Goal: Find contact information: Find contact information

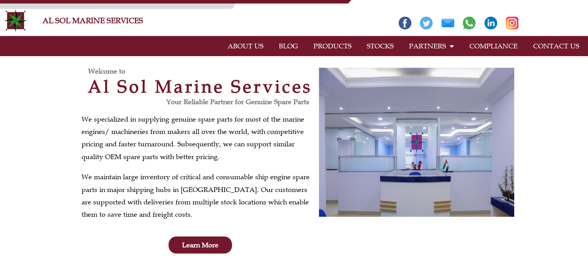
click at [329, 44] on link "PRODUCTS" at bounding box center [332, 46] width 53 height 18
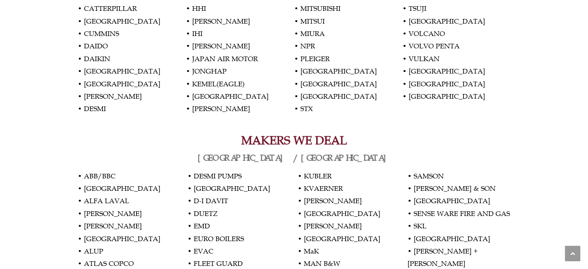
scroll to position [425, 0]
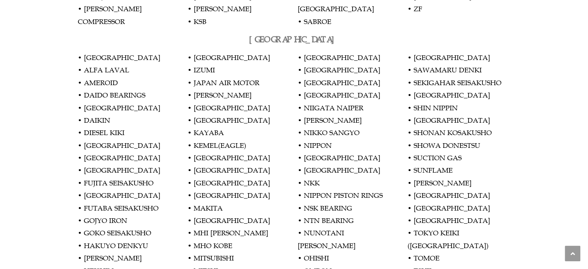
scroll to position [962, 0]
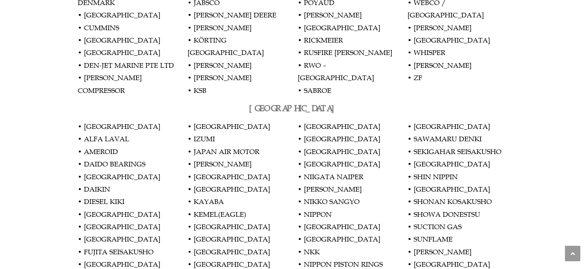
click at [301, 90] on div "OUR PRODUCTS We offer GENUINE parts for Main Engines, Boilers, Compressors, Fil…" at bounding box center [294, 21] width 441 height 1326
drag, startPoint x: 284, startPoint y: 105, endPoint x: 254, endPoint y: 107, distance: 30.2
click at [284, 120] on p "• AKASAKA • ALFA LAVAL • AMEROID • DAIDO BEARINGS • DAIHATSU • DAIKIN • DIESEL …" at bounding box center [294, 264] width 433 height 288
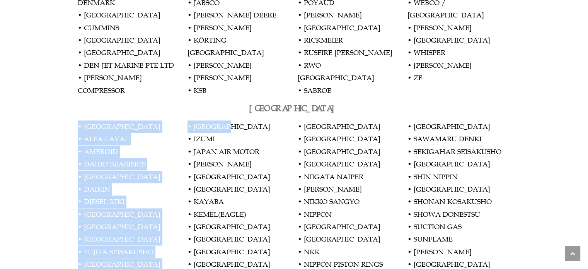
drag, startPoint x: 237, startPoint y: 107, endPoint x: 170, endPoint y: 99, distance: 68.1
click at [170, 120] on p "• AKASAKA • ALFA LAVAL • AMEROID • DAIDO BEARINGS • DAIHATSU • DAIKIN • DIESEL …" at bounding box center [294, 264] width 433 height 288
click at [168, 120] on p "• AKASAKA • ALFA LAVAL • AMEROID • DAIDO BEARINGS • DAIHATSU • DAIKIN • DIESEL …" at bounding box center [294, 264] width 433 height 288
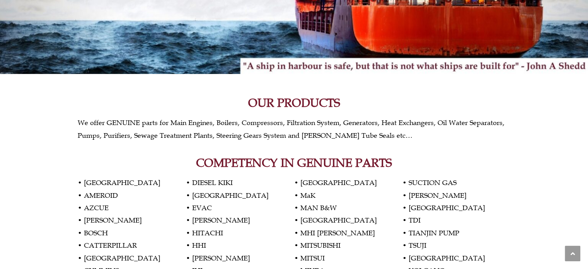
scroll to position [151, 0]
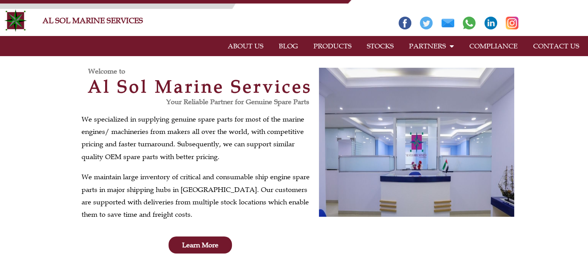
click at [389, 48] on link "STOCKS" at bounding box center [380, 46] width 42 height 18
click at [84, 98] on h3 "Your Reliable Partner for Genuine Spare Parts" at bounding box center [196, 101] width 228 height 7
click at [248, 49] on link "ABOUT US" at bounding box center [245, 46] width 51 height 18
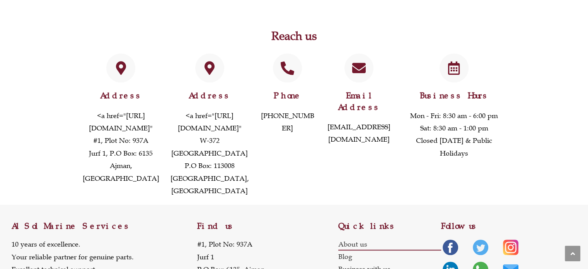
scroll to position [618, 0]
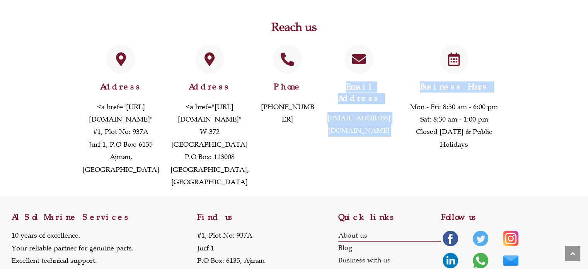
drag, startPoint x: 402, startPoint y: 85, endPoint x: 317, endPoint y: 82, distance: 85.1
click at [317, 82] on div "Address <a href="https://www.google.com/maps/dir//25.431702654679253,+55.530546…" at bounding box center [294, 116] width 433 height 151
click at [352, 122] on div "Email Address info@alsolmarine.com" at bounding box center [359, 116] width 78 height 151
click at [380, 100] on div "Email Address info@alsolmarine.com" at bounding box center [359, 116] width 78 height 151
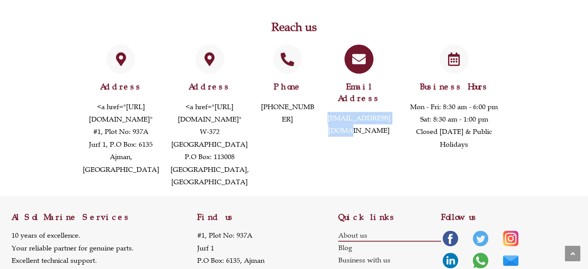
copy link "[EMAIL_ADDRESS][DOMAIN_NAME]"
drag, startPoint x: 397, startPoint y: 84, endPoint x: 324, endPoint y: 80, distance: 73.2
click at [324, 80] on div "Email Address info@alsolmarine.com" at bounding box center [359, 116] width 78 height 151
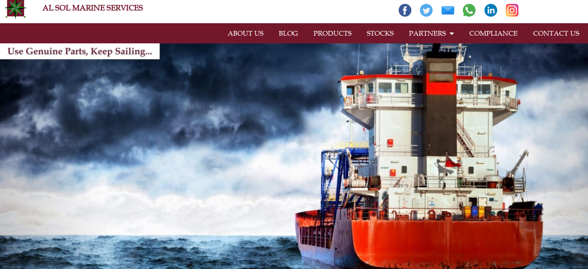
scroll to position [0, 0]
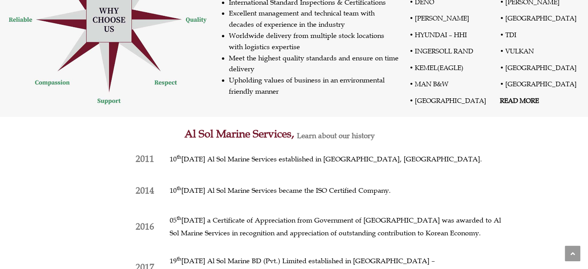
scroll to position [348, 0]
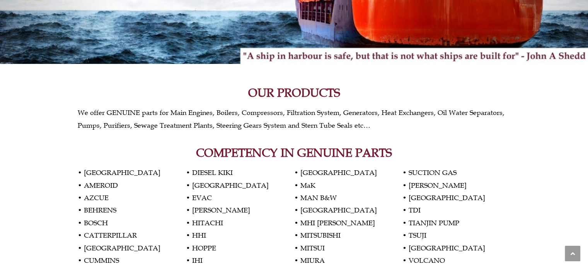
scroll to position [309, 0]
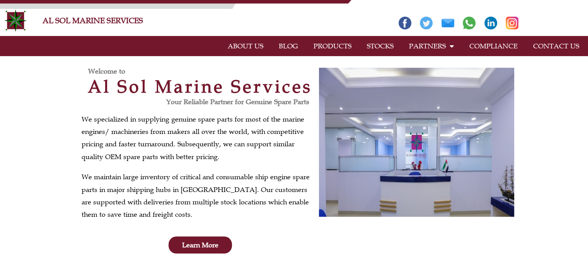
click at [332, 44] on link "PRODUCTS" at bounding box center [332, 46] width 53 height 18
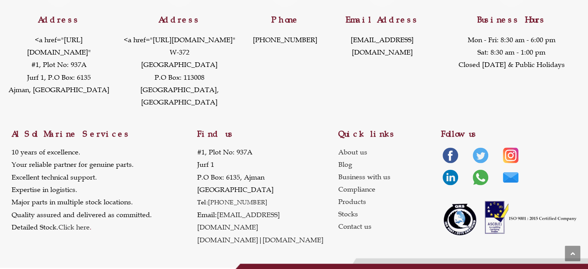
scroll to position [1159, 0]
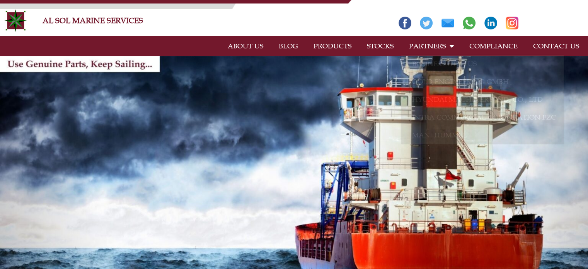
click at [340, 44] on link "PRODUCTS" at bounding box center [332, 46] width 53 height 18
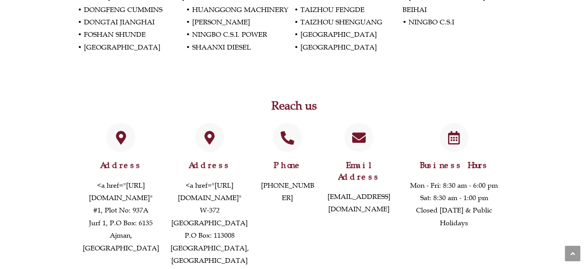
scroll to position [1584, 0]
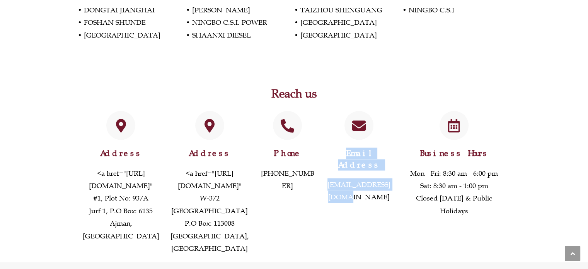
drag, startPoint x: 394, startPoint y: 146, endPoint x: 318, endPoint y: 143, distance: 75.8
click at [318, 143] on div "Address <a href="[URL][DOMAIN_NAME]" #1, [STREET_ADDRESS] Address <a href="[URL…" at bounding box center [294, 182] width 433 height 151
click at [389, 180] on link "[EMAIL_ADDRESS][DOMAIN_NAME]" at bounding box center [358, 190] width 63 height 21
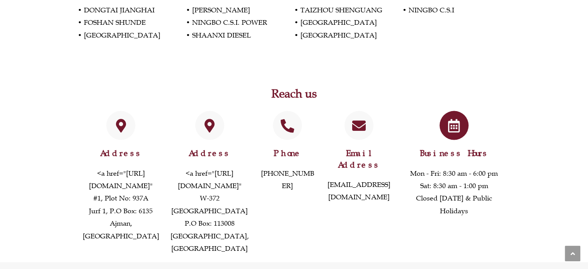
click at [411, 167] on p "Mon - Fri: 8:30 am - 6:00 pm Sat: 8:30 am - 1:00 pm Closed on Sunday & Public H…" at bounding box center [454, 192] width 105 height 50
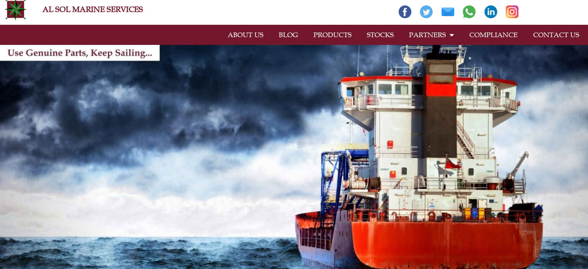
scroll to position [0, 0]
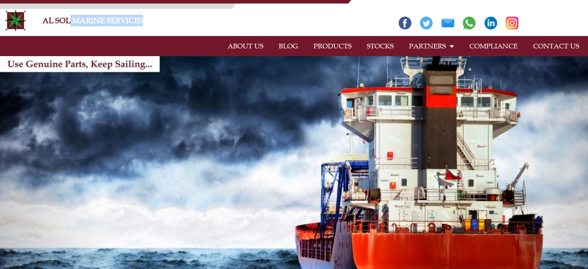
drag, startPoint x: 148, startPoint y: 18, endPoint x: 70, endPoint y: 18, distance: 77.7
click at [70, 18] on h2 "AL SOL MARINE SERVICES" at bounding box center [209, 21] width 333 height 12
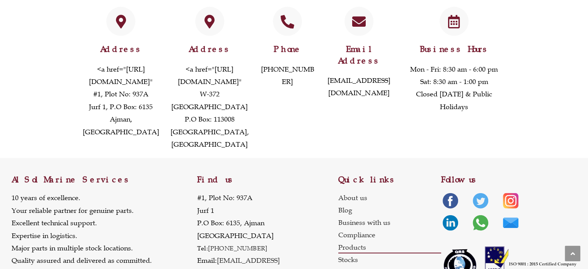
scroll to position [1683, 0]
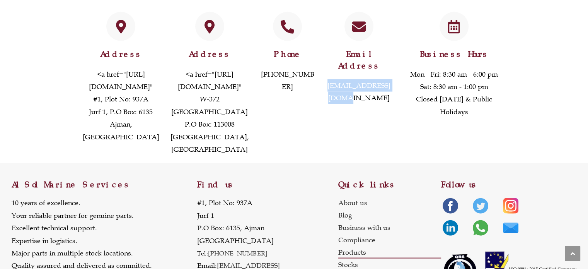
drag, startPoint x: 396, startPoint y: 50, endPoint x: 322, endPoint y: 52, distance: 73.8
click at [322, 52] on div "Email Address info@alsolmarine.com" at bounding box center [359, 83] width 78 height 151
copy link "[EMAIL_ADDRESS][DOMAIN_NAME]"
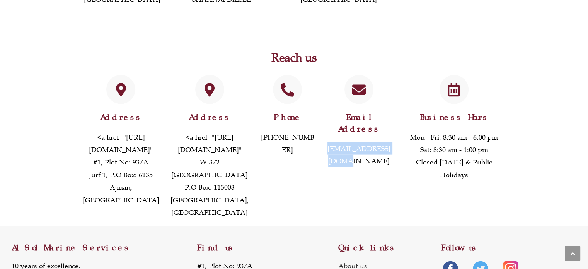
scroll to position [1529, 0]
